Goal: Task Accomplishment & Management: Manage account settings

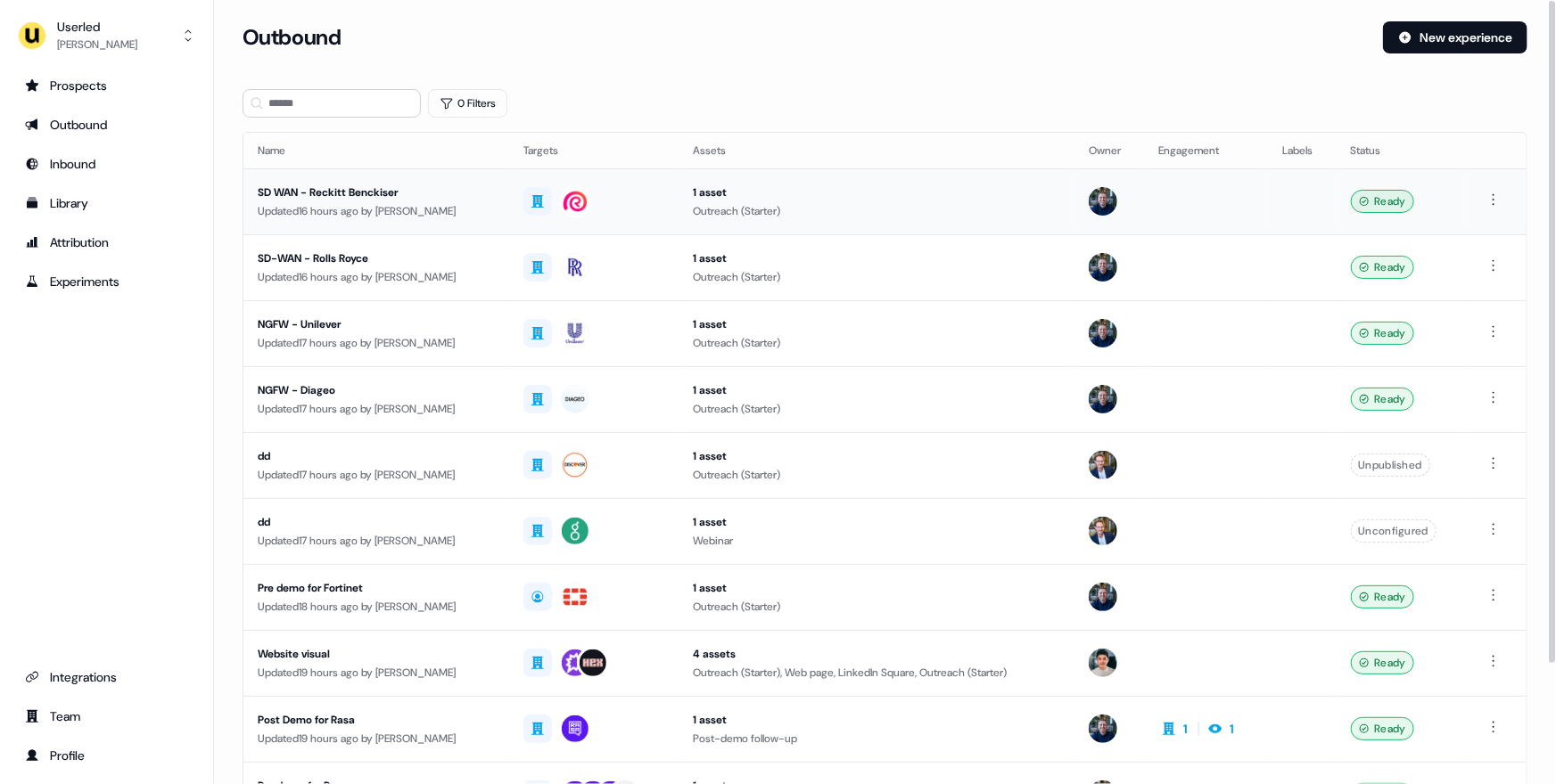
click at [468, 195] on div "SD WAN - Reckitt Benckiser" at bounding box center [376, 193] width 237 height 18
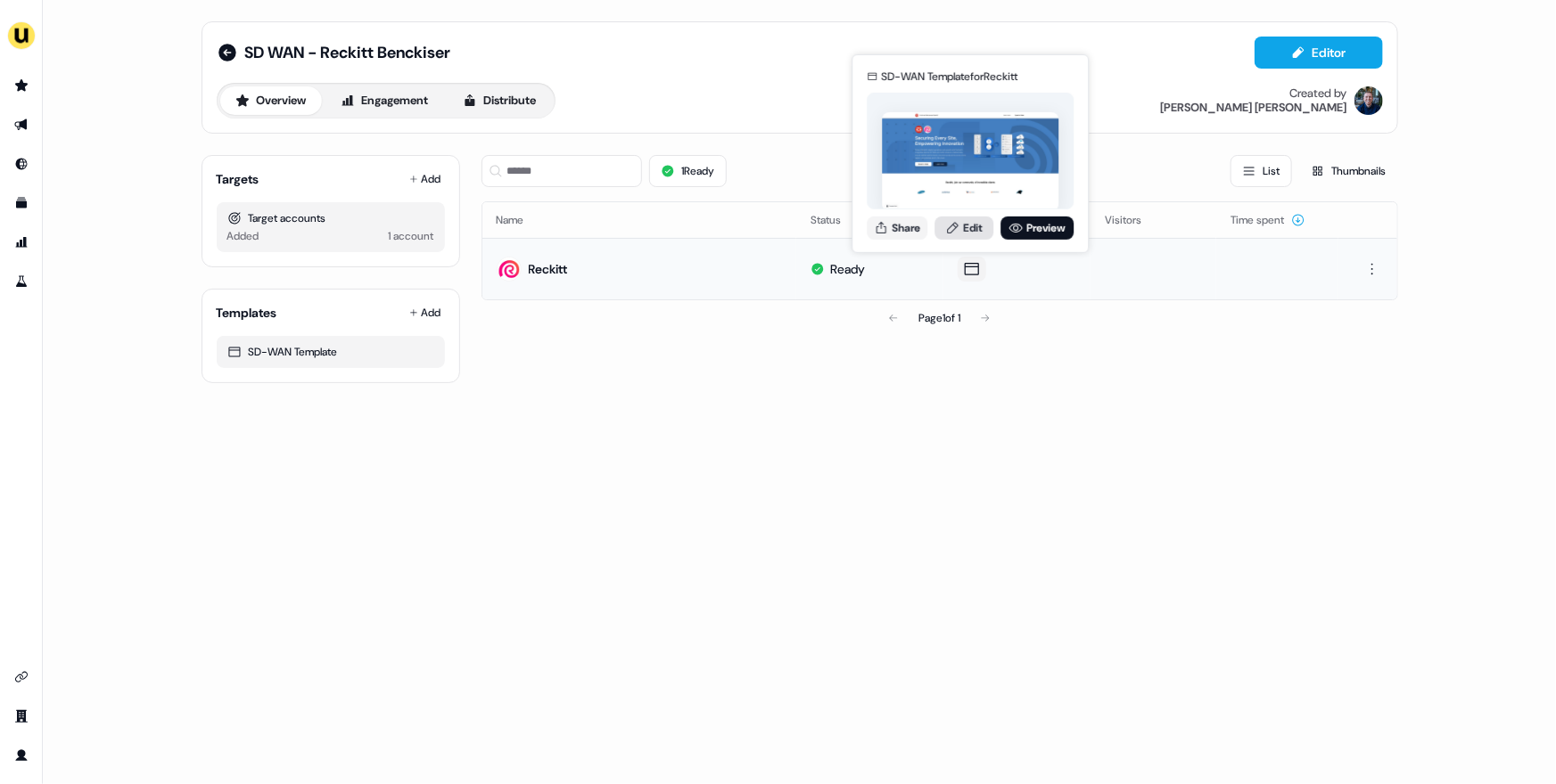
click at [967, 229] on link "Edit" at bounding box center [963, 226] width 58 height 23
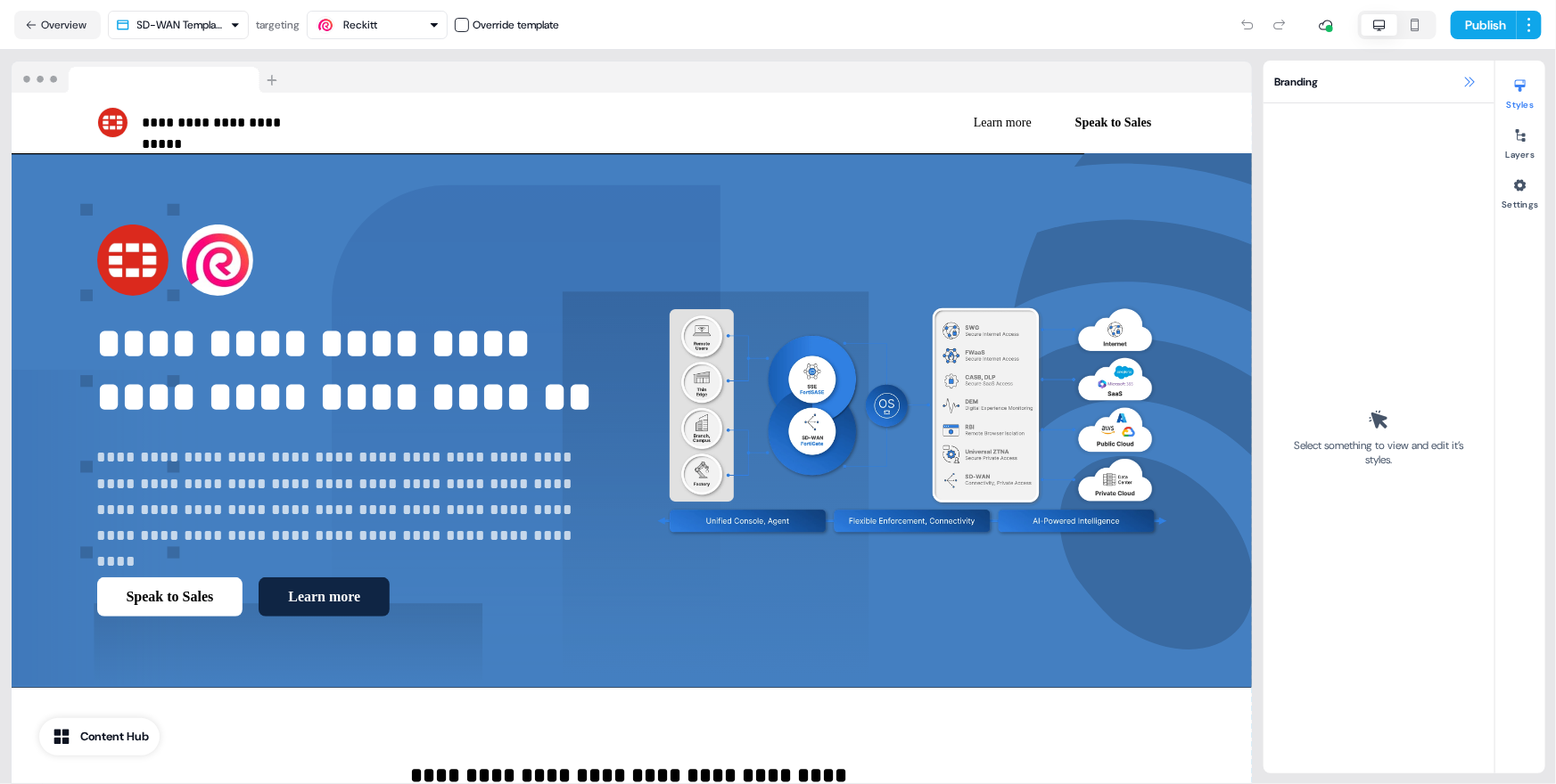
click at [1464, 81] on icon at bounding box center [1469, 82] width 15 height 15
click at [1473, 83] on icon at bounding box center [1469, 81] width 10 height 10
click at [1474, 87] on icon at bounding box center [1469, 82] width 15 height 15
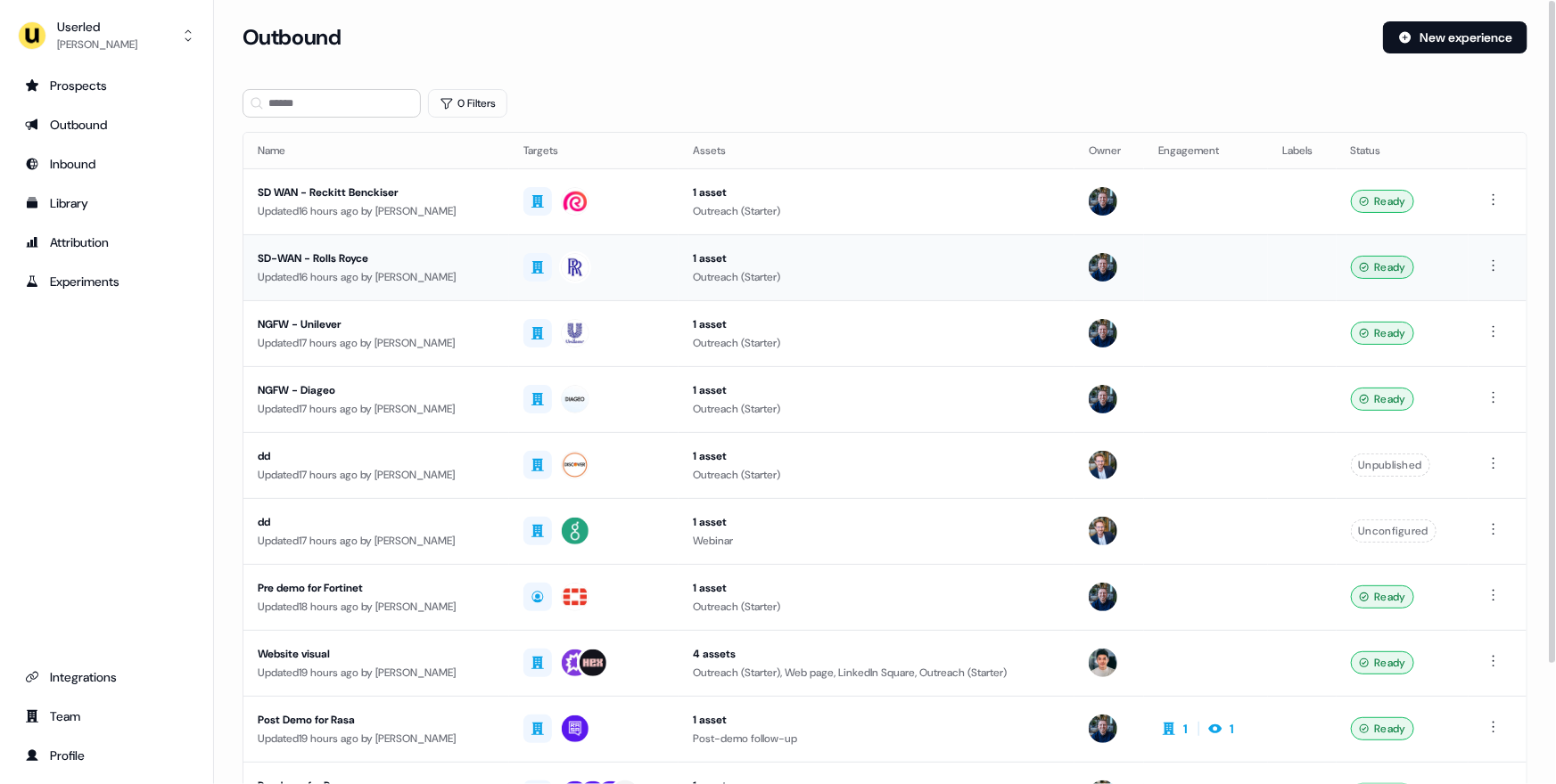
click at [451, 259] on div "SD-WAN - Rolls Royce" at bounding box center [376, 258] width 237 height 18
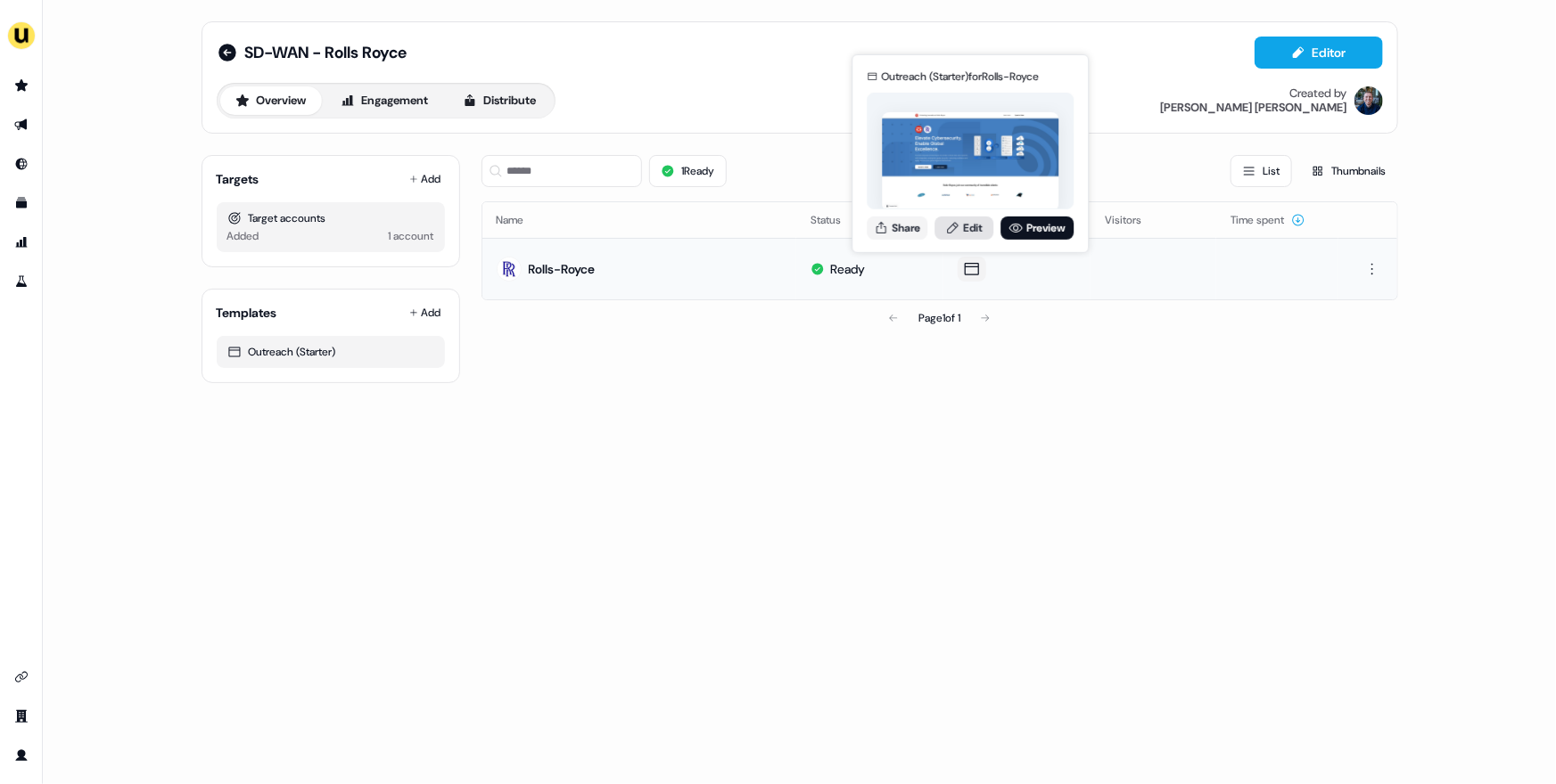
click at [968, 225] on link "Edit" at bounding box center [963, 226] width 58 height 23
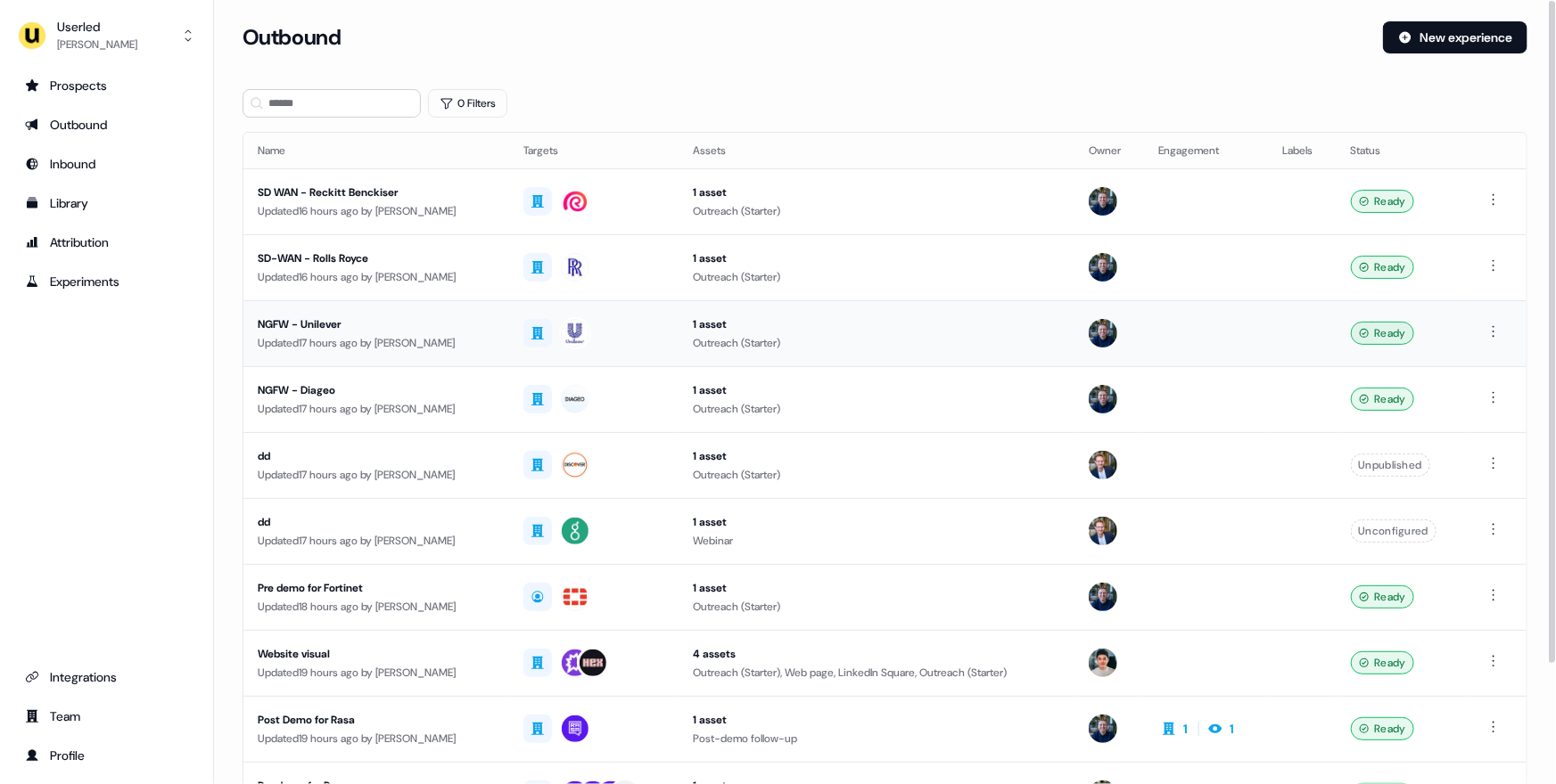
click at [468, 311] on td "NGFW - Unilever Updated 17 hours ago by [PERSON_NAME]" at bounding box center [376, 333] width 266 height 66
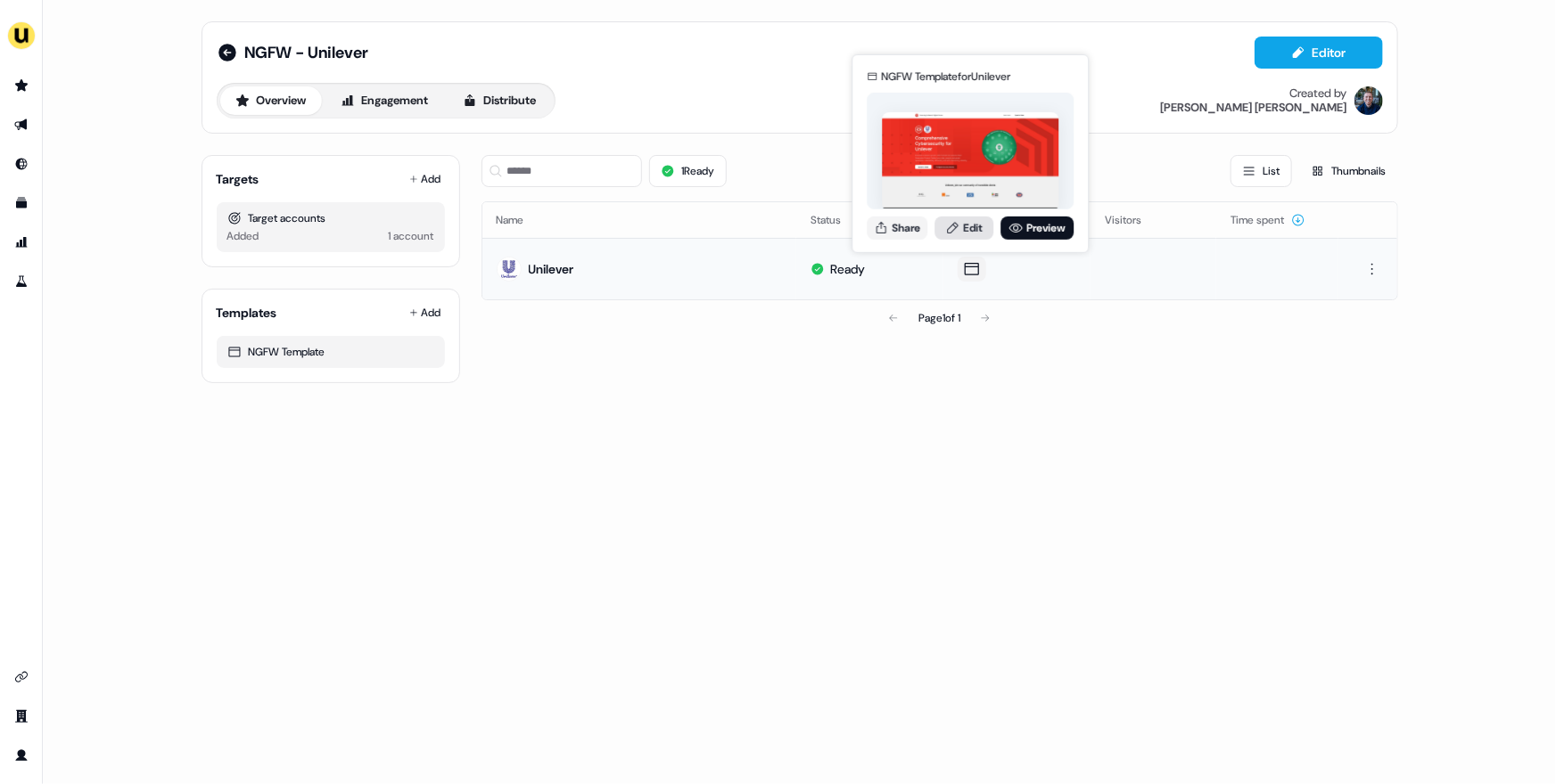
click at [965, 223] on link "Edit" at bounding box center [963, 226] width 58 height 23
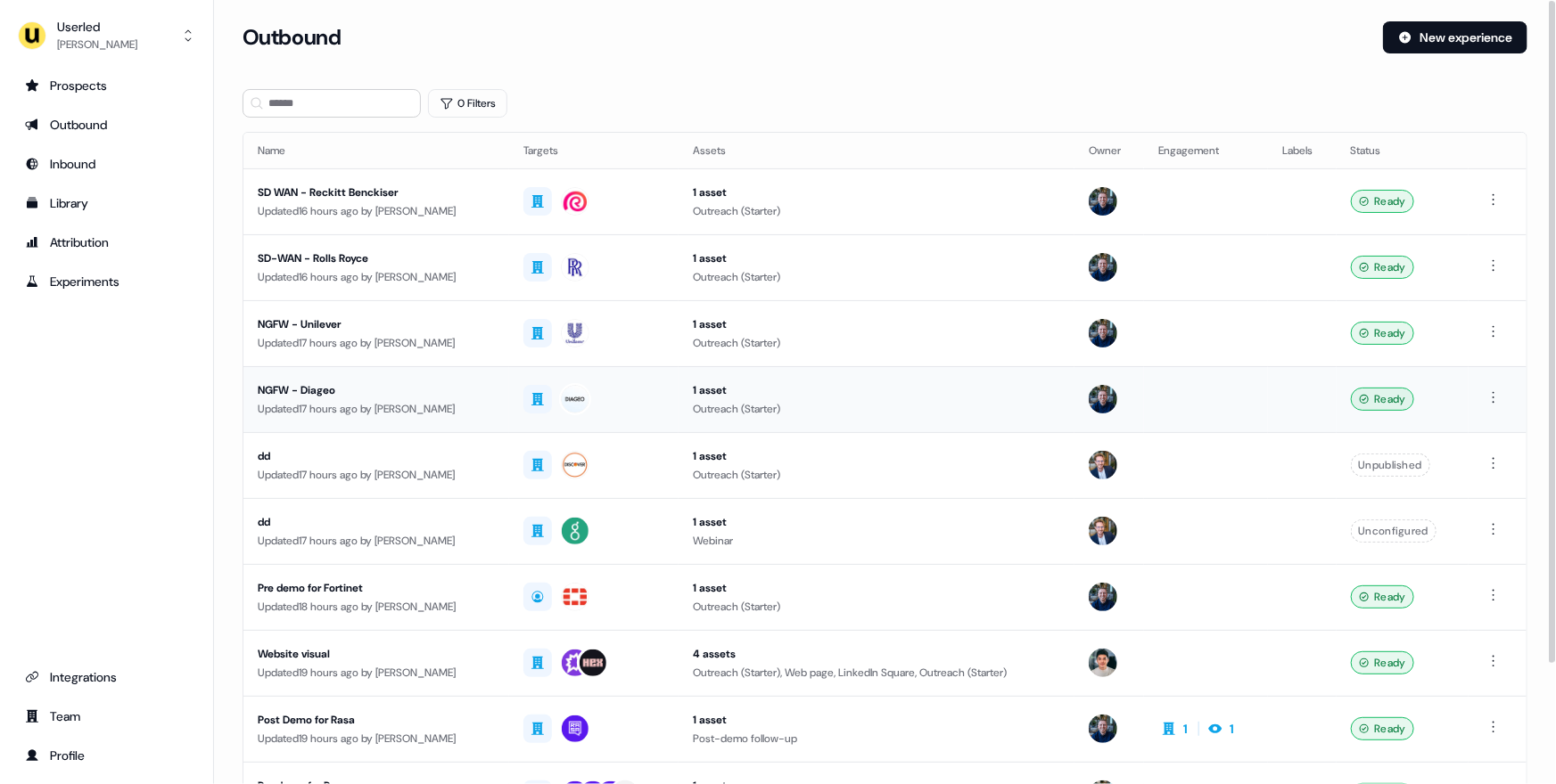
click at [465, 383] on div "NGFW - Diageo" at bounding box center [376, 391] width 237 height 18
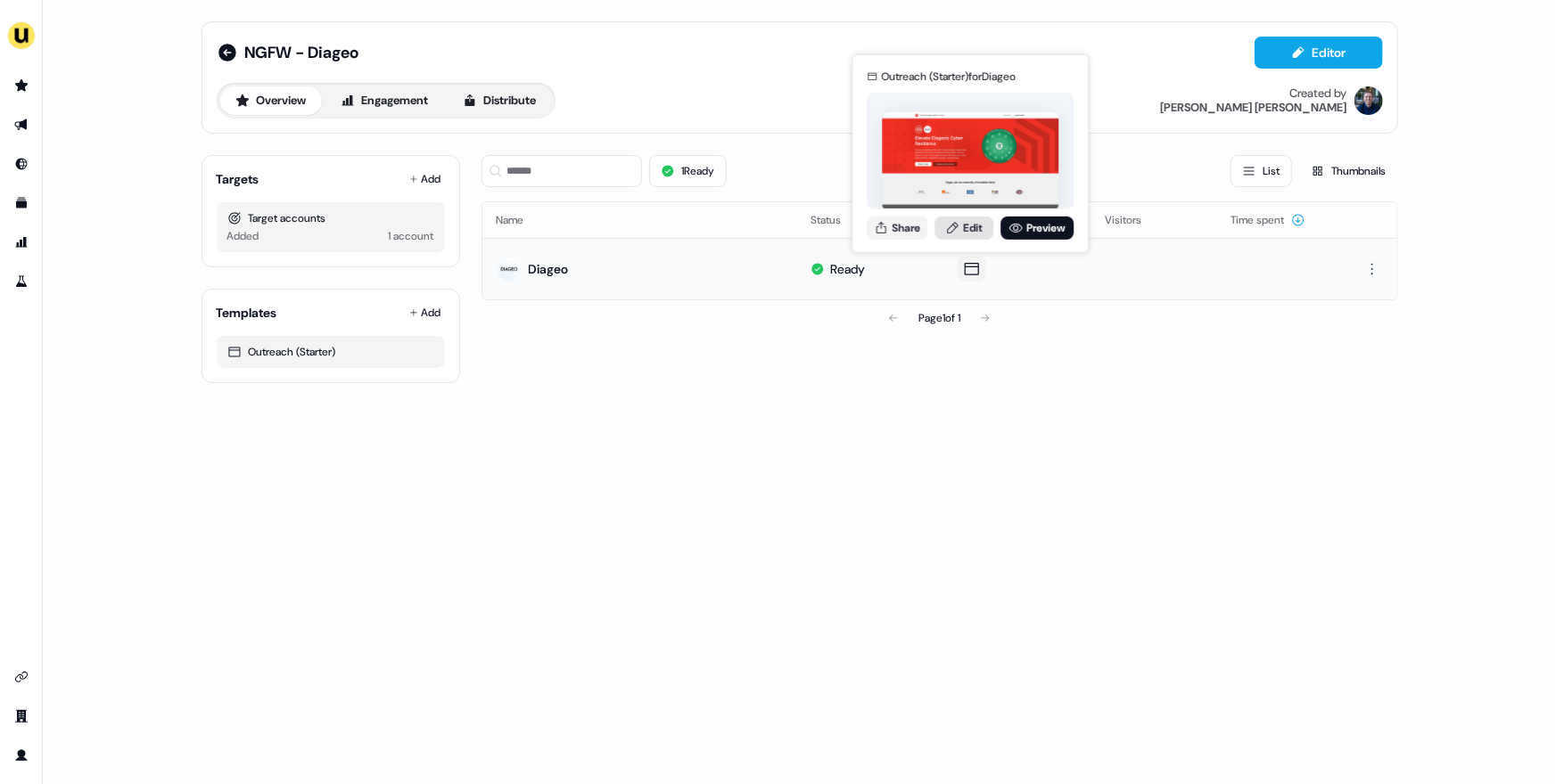
click at [976, 220] on link "Edit" at bounding box center [963, 226] width 58 height 23
